Goal: Browse casually: Explore the website without a specific task or goal

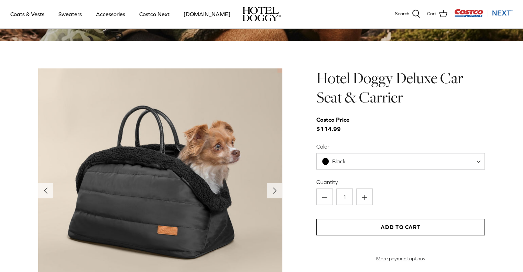
scroll to position [675, 0]
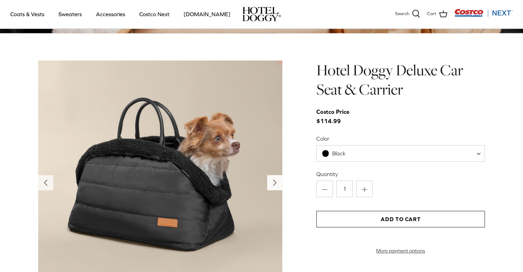
click at [276, 181] on icon "Right" at bounding box center [274, 182] width 11 height 11
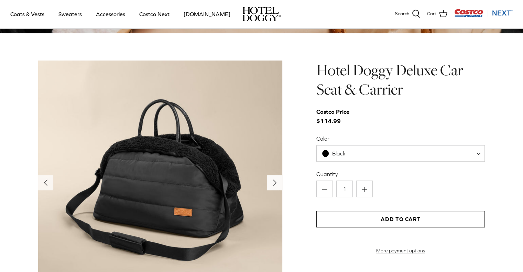
click at [276, 181] on icon "Right" at bounding box center [274, 182] width 11 height 11
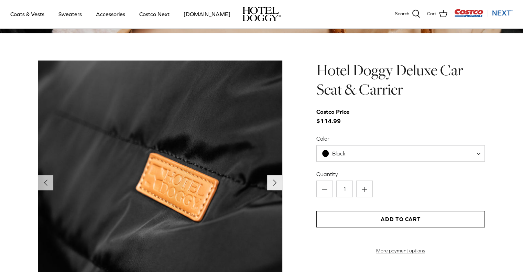
click at [276, 181] on icon "Right" at bounding box center [274, 182] width 11 height 11
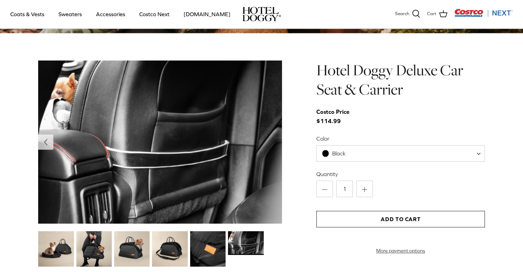
click at [276, 181] on img at bounding box center [160, 141] width 244 height 163
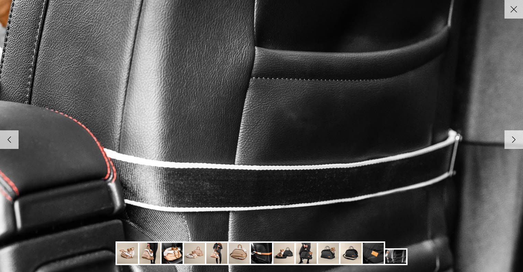
click at [276, 181] on img at bounding box center [261, 136] width 704 height 470
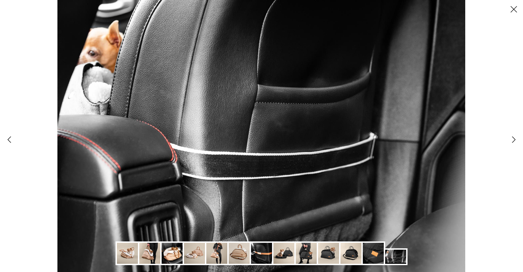
click at [513, 140] on polyline at bounding box center [513, 139] width 3 height 6
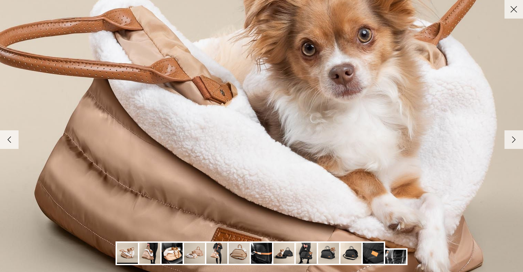
click at [513, 140] on polyline at bounding box center [513, 139] width 3 height 6
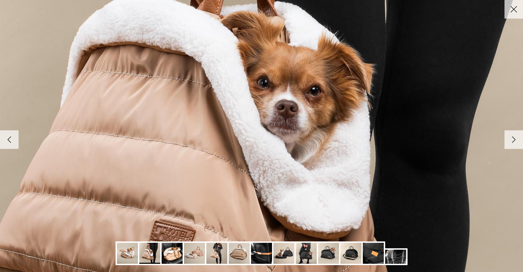
click at [513, 140] on polyline at bounding box center [513, 139] width 3 height 6
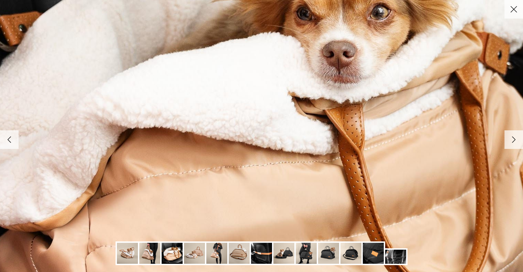
click at [513, 140] on polyline at bounding box center [513, 139] width 3 height 6
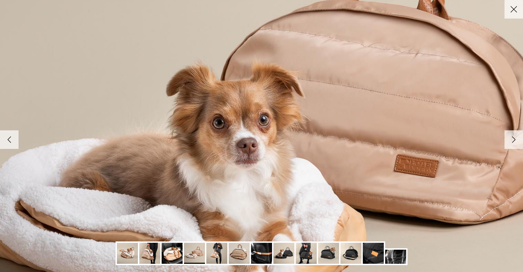
click at [513, 140] on polyline at bounding box center [513, 139] width 3 height 6
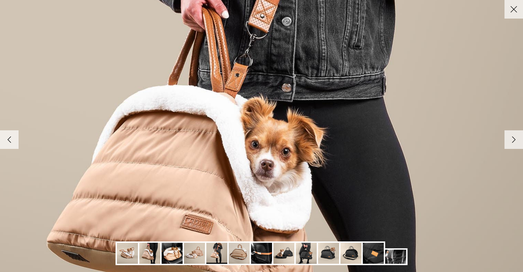
click at [513, 140] on polyline at bounding box center [513, 139] width 3 height 6
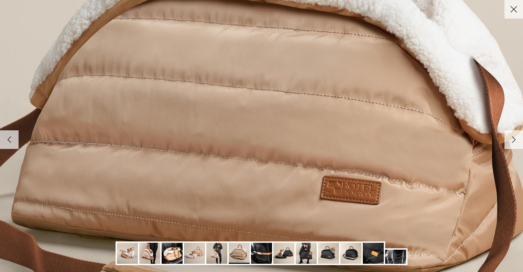
click at [513, 140] on polyline at bounding box center [513, 139] width 3 height 6
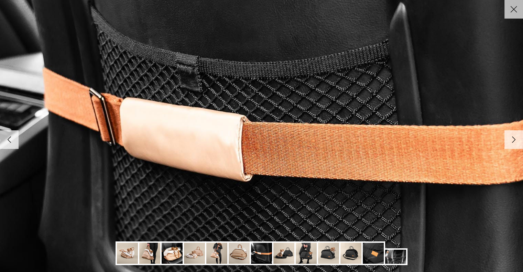
click at [513, 140] on polyline at bounding box center [513, 139] width 3 height 6
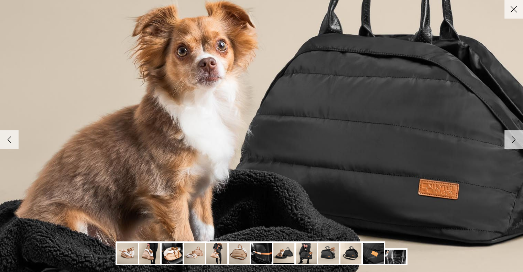
click at [513, 140] on polyline at bounding box center [513, 139] width 3 height 6
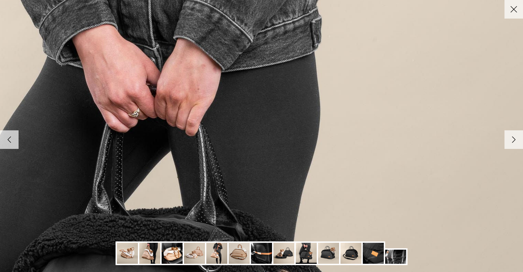
click at [515, 16] on link "Close" at bounding box center [513, 9] width 19 height 19
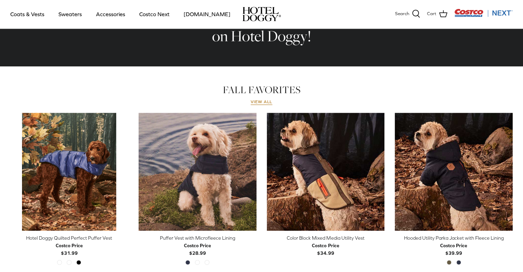
scroll to position [265, 0]
click at [254, 101] on link "View all" at bounding box center [262, 101] width 22 height 5
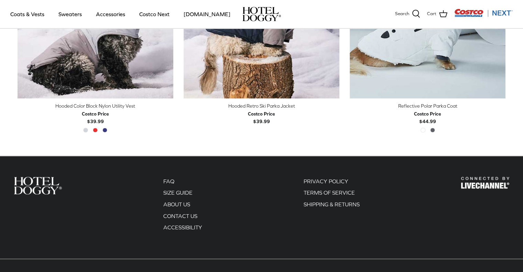
scroll to position [1343, 0]
